Goal: Information Seeking & Learning: Check status

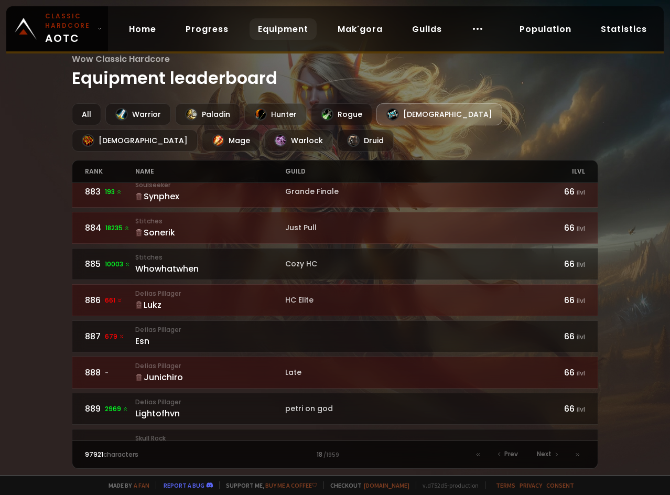
scroll to position [1133, 0]
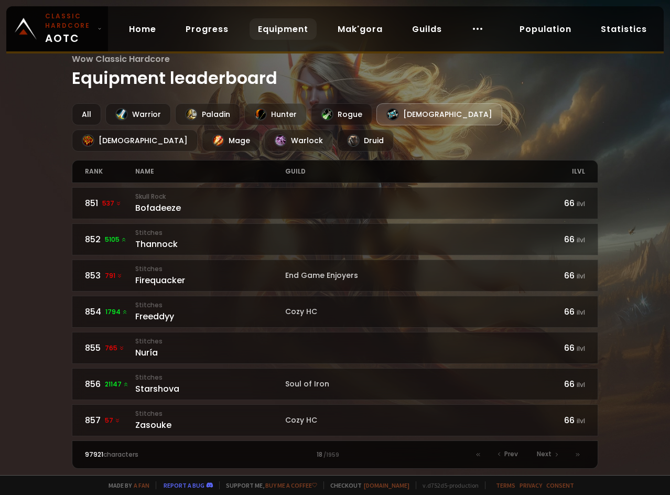
scroll to position [264, 0]
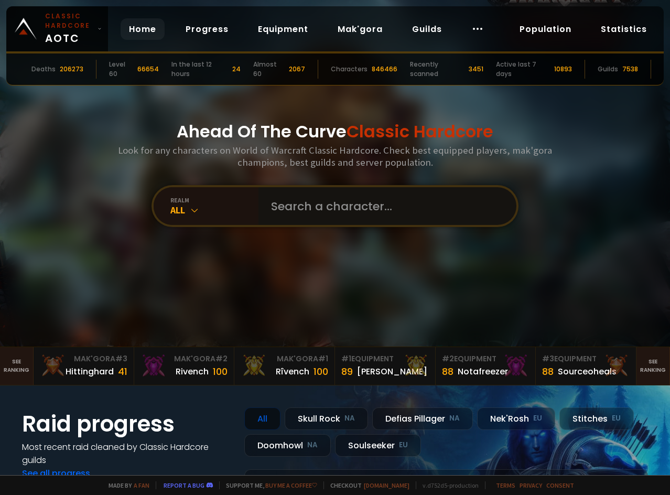
click at [268, 192] on input "text" at bounding box center [384, 206] width 239 height 38
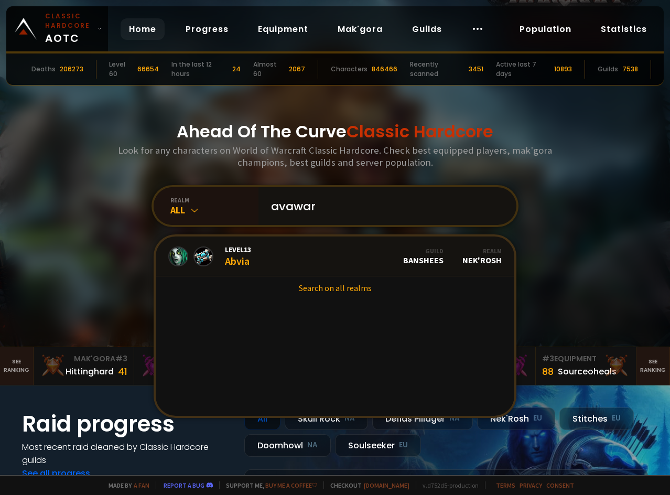
type input "avawarr"
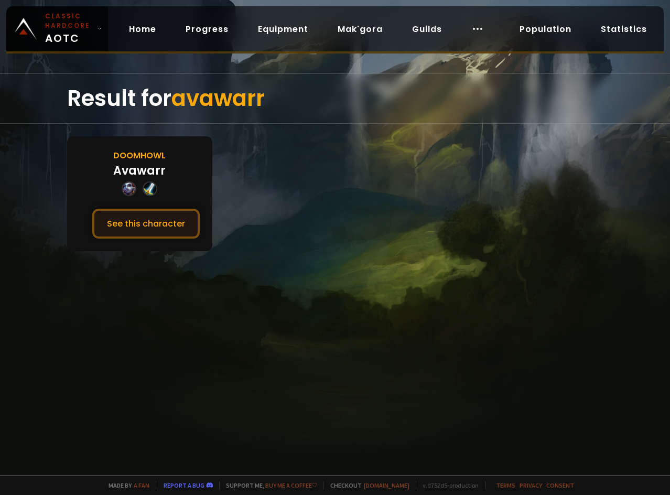
click at [157, 212] on button "See this character" at bounding box center [145, 224] width 107 height 30
